Goal: Check status

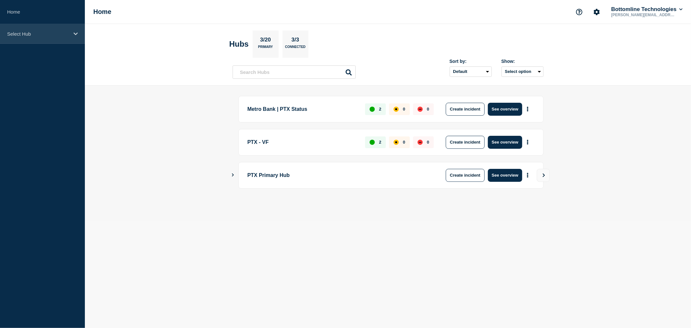
click at [82, 41] on div "Select Hub" at bounding box center [42, 34] width 85 height 20
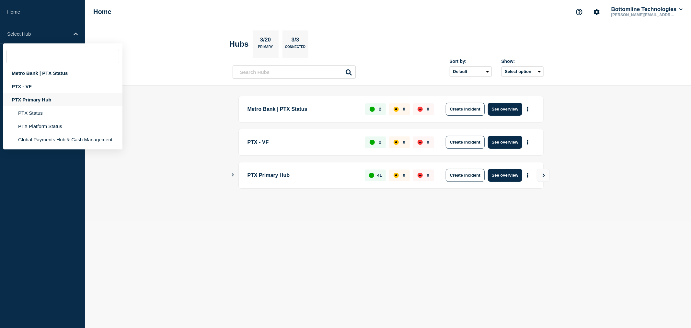
click at [59, 100] on div "PTX Primary Hub" at bounding box center [62, 99] width 119 height 13
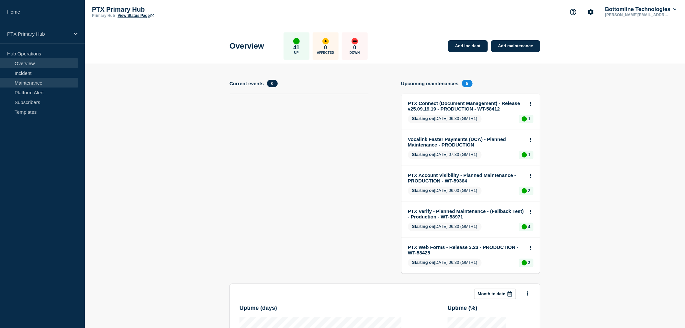
click at [30, 82] on link "Maintenance" at bounding box center [39, 83] width 78 height 10
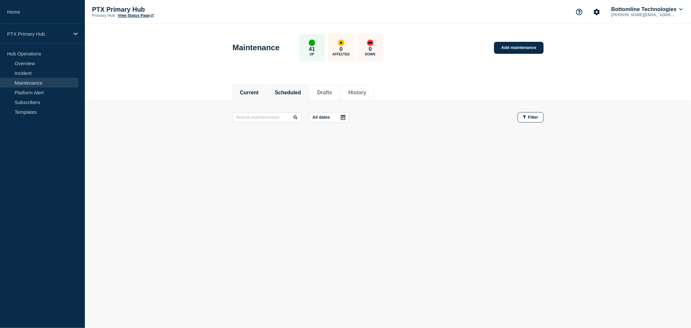
click at [296, 86] on li "Scheduled" at bounding box center [287, 93] width 41 height 16
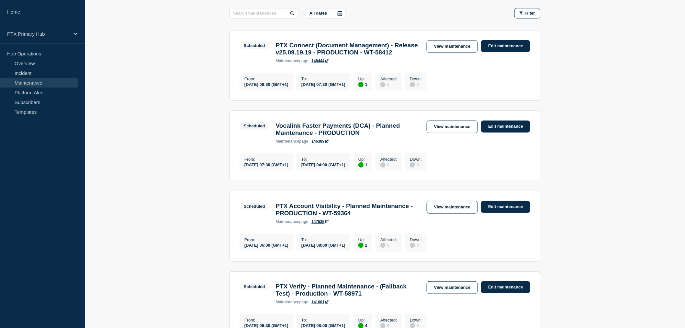
scroll to position [108, 0]
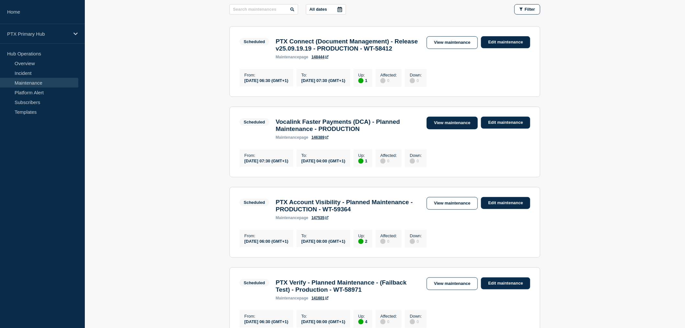
click at [447, 129] on link "View maintenance" at bounding box center [452, 123] width 51 height 13
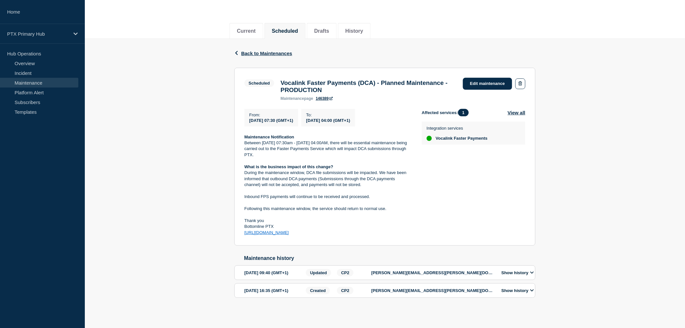
scroll to position [76, 0]
click at [267, 39] on div "Back Back to Maintenances" at bounding box center [385, 53] width 301 height 29
click at [269, 51] on span "Back to Maintenances" at bounding box center [266, 54] width 51 height 6
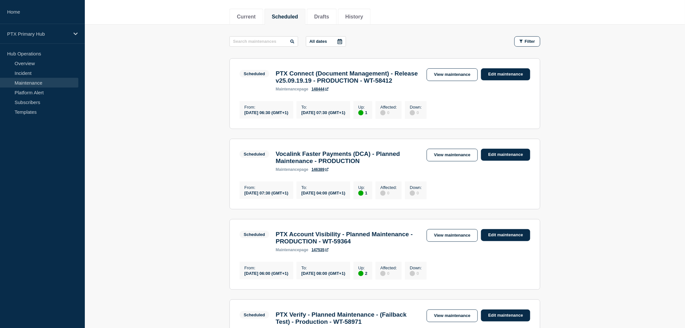
scroll to position [59, 0]
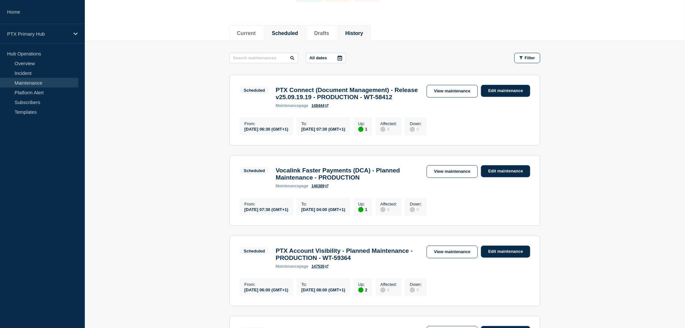
click at [356, 35] on button "History" at bounding box center [355, 33] width 18 height 6
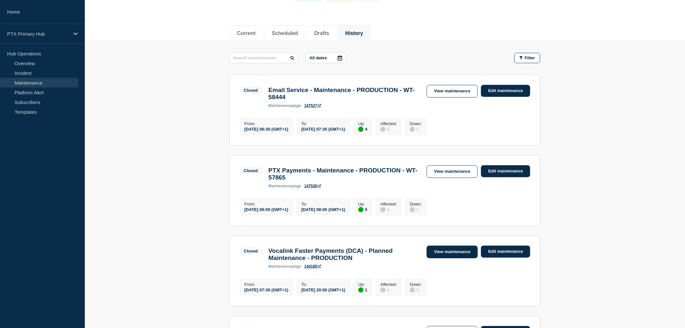
click at [450, 258] on link "View maintenance" at bounding box center [452, 252] width 51 height 13
